Goal: Information Seeking & Learning: Learn about a topic

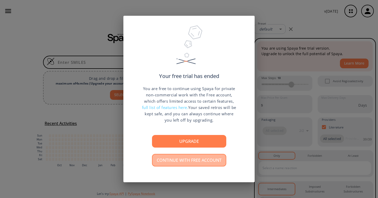
click at [189, 162] on button "Continue with free account" at bounding box center [189, 160] width 74 height 13
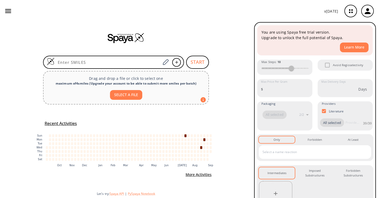
scroll to position [10, 0]
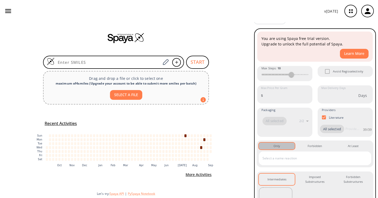
click at [276, 145] on div "Only 0" at bounding box center [277, 146] width 7 height 5
click at [293, 156] on input "text" at bounding box center [311, 158] width 100 height 8
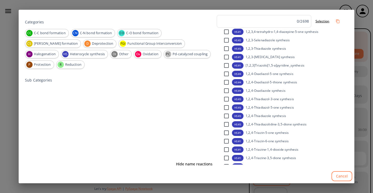
scroll to position [5, 0]
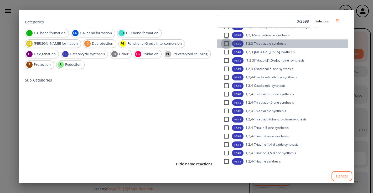
click at [225, 43] on input "checkbox" at bounding box center [226, 43] width 11 height 11
checkbox input "false"
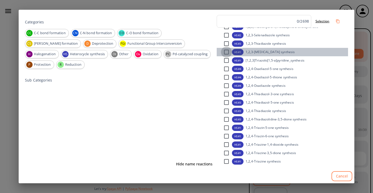
click at [226, 51] on input "checkbox" at bounding box center [226, 51] width 11 height 11
checkbox input "false"
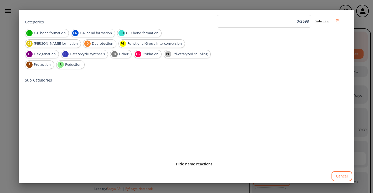
scroll to position [0, 0]
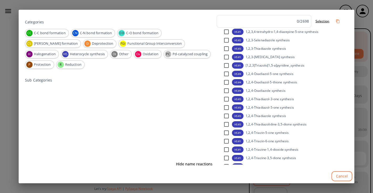
click at [342, 176] on button "Cancel" at bounding box center [341, 176] width 21 height 10
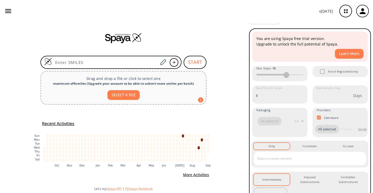
click at [274, 158] on input "text" at bounding box center [306, 158] width 100 height 8
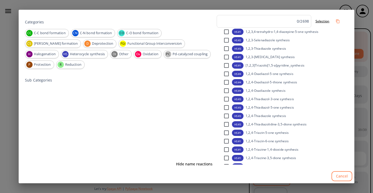
click at [227, 34] on input "checkbox" at bounding box center [226, 31] width 11 height 11
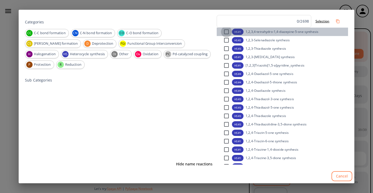
click at [226, 32] on input "checkbox" at bounding box center [226, 31] width 11 height 11
checkbox input "false"
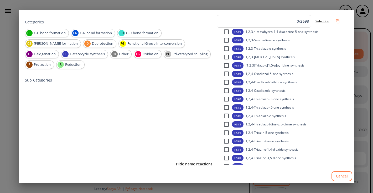
click at [238, 50] on p "#3" at bounding box center [239, 48] width 4 height 4
click at [266, 59] on span "1,2,3-[MEDICAL_DATA] synthesis" at bounding box center [269, 57] width 49 height 4
click at [196, 164] on button "Hide name reactions" at bounding box center [194, 164] width 41 height 10
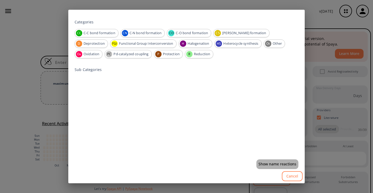
click at [273, 166] on button "Show name reactions" at bounding box center [277, 164] width 42 height 10
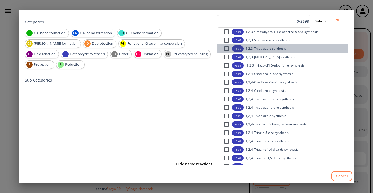
click at [249, 48] on span "1,2,3-Thiadiazole synthesis" at bounding box center [265, 48] width 40 height 4
click at [228, 49] on input "checkbox" at bounding box center [226, 48] width 11 height 11
checkbox input "false"
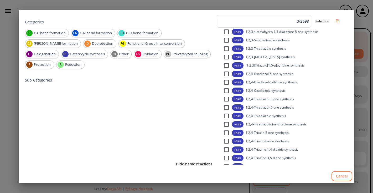
click at [226, 57] on input "checkbox" at bounding box center [226, 56] width 11 height 11
checkbox input "false"
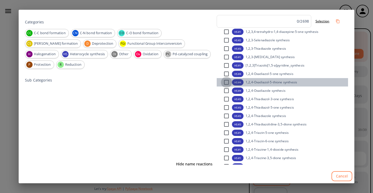
click at [227, 77] on input "checkbox" at bounding box center [226, 82] width 11 height 11
checkbox input "false"
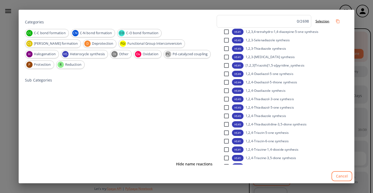
click at [226, 94] on input "checkbox" at bounding box center [226, 98] width 11 height 11
checkbox input "false"
click at [324, 20] on button "Selection" at bounding box center [322, 21] width 18 height 9
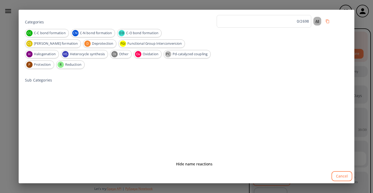
click at [317, 21] on button "All" at bounding box center [317, 21] width 8 height 9
